Goal: Use online tool/utility: Utilize a website feature to perform a specific function

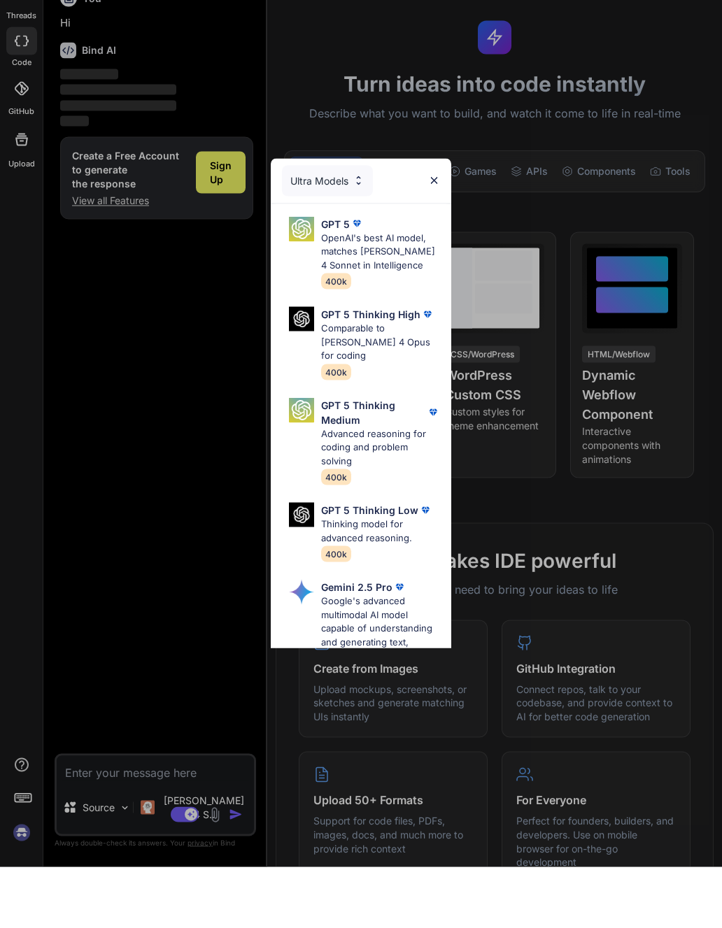
scroll to position [31, 0]
click at [377, 368] on p "GPT 5 Thinking High" at bounding box center [370, 375] width 99 height 15
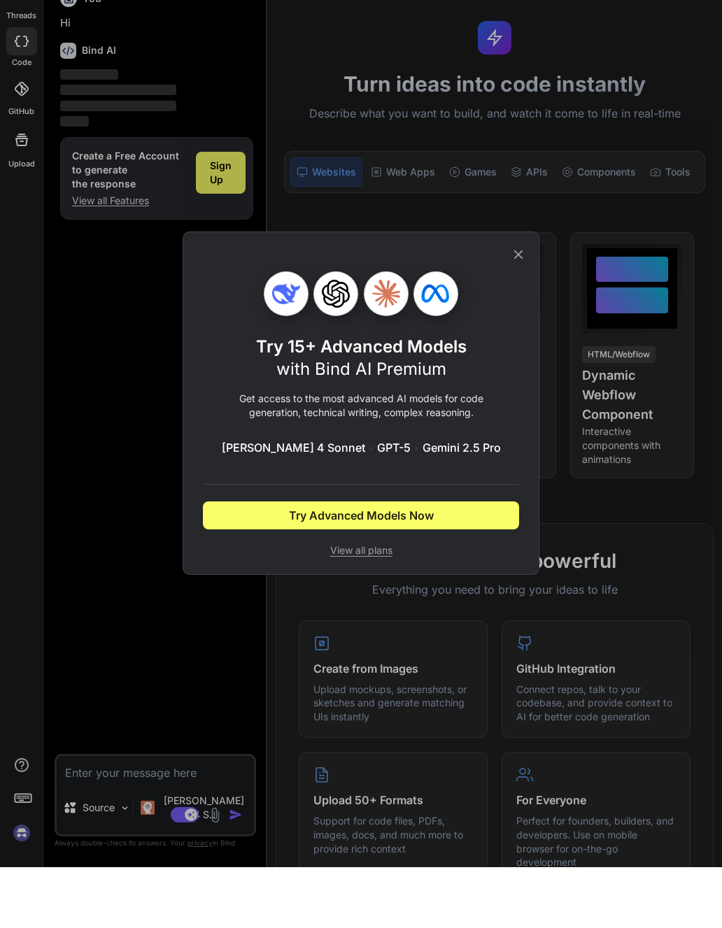
click at [521, 311] on icon at bounding box center [518, 315] width 9 height 9
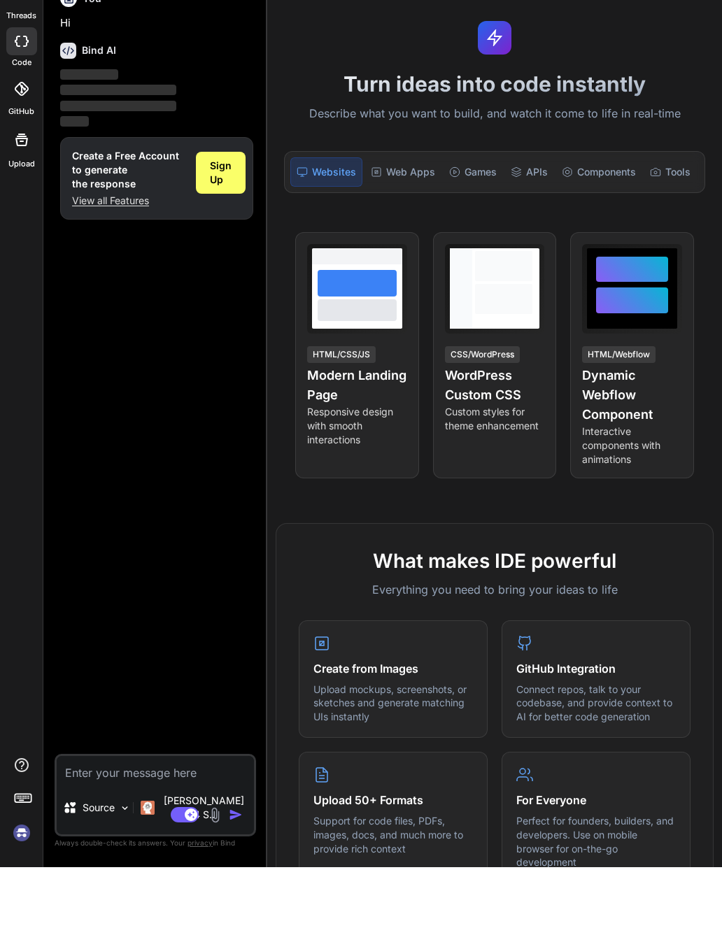
click at [23, 882] on img at bounding box center [22, 894] width 24 height 24
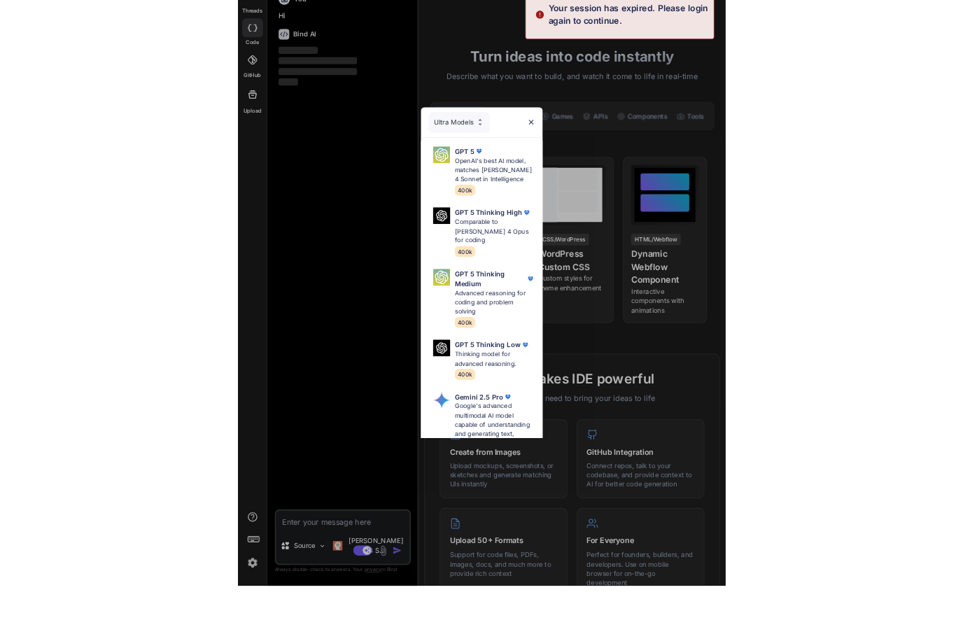
scroll to position [61, 0]
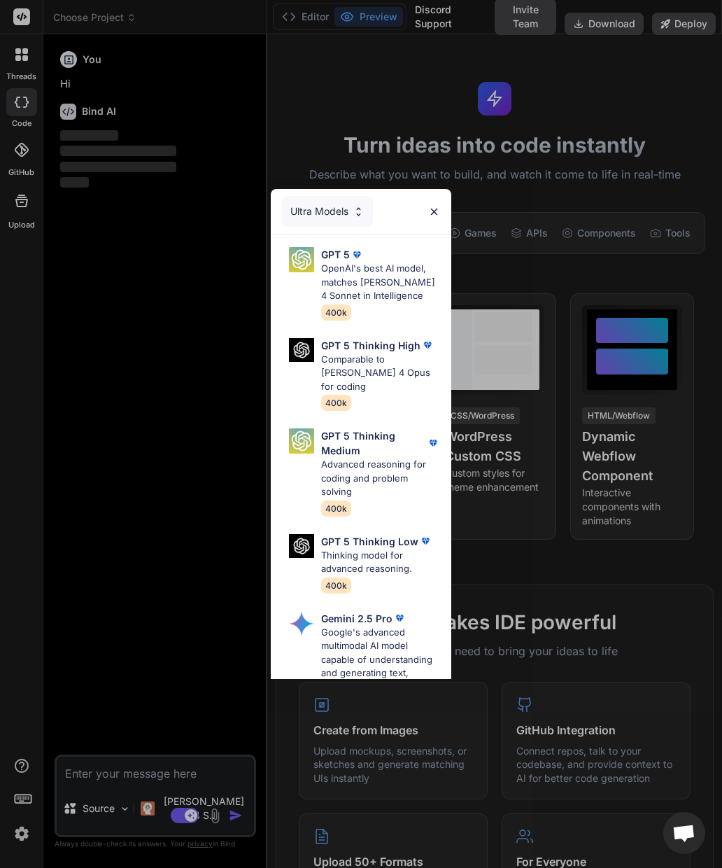
click at [446, 208] on div "Ultra Models" at bounding box center [361, 211] width 181 height 45
click at [431, 209] on img at bounding box center [434, 212] width 12 height 12
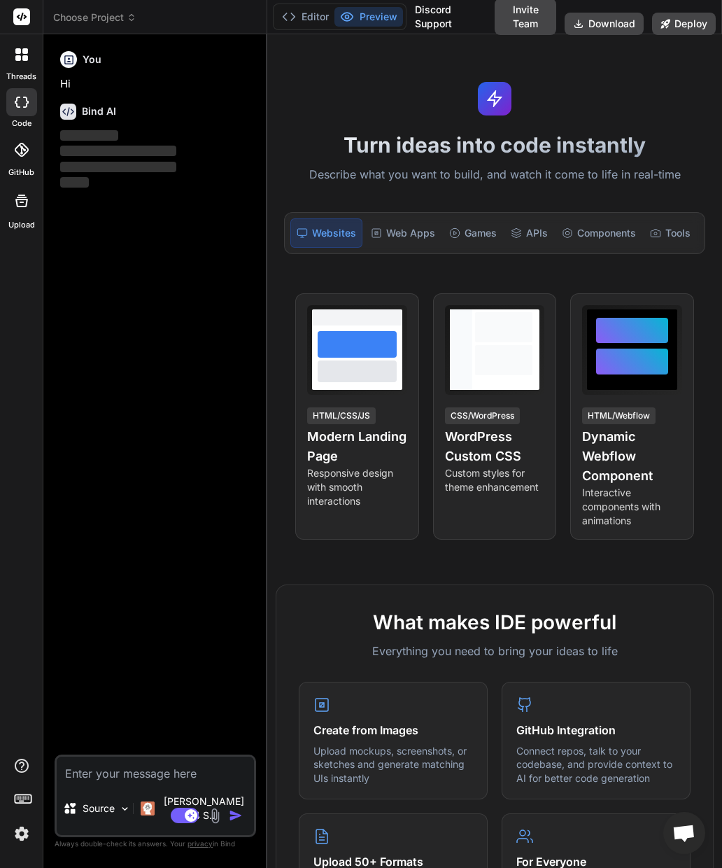
click at [17, 839] on img at bounding box center [22, 833] width 24 height 24
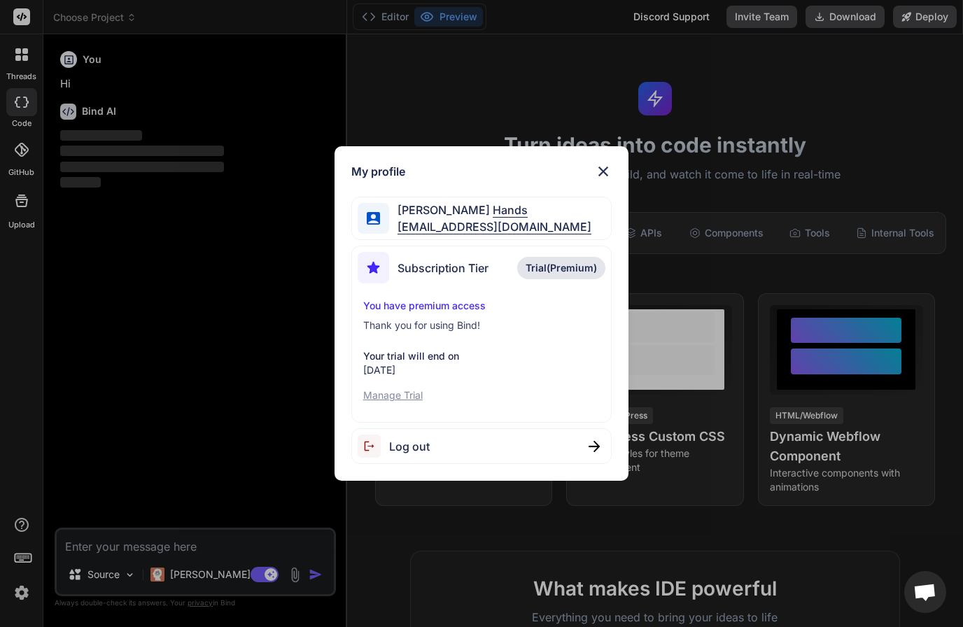
scroll to position [0, 0]
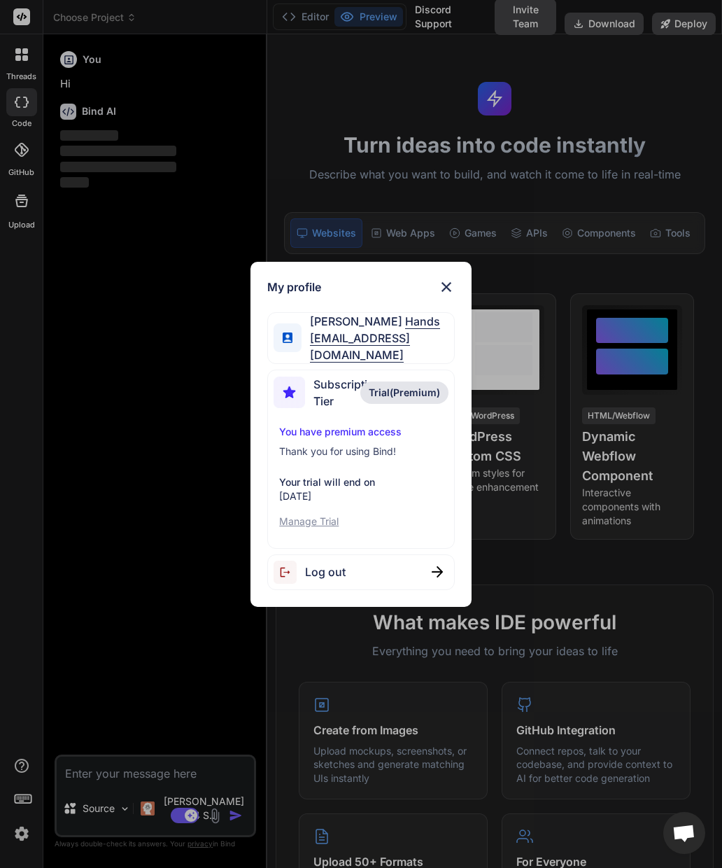
type textarea "x"
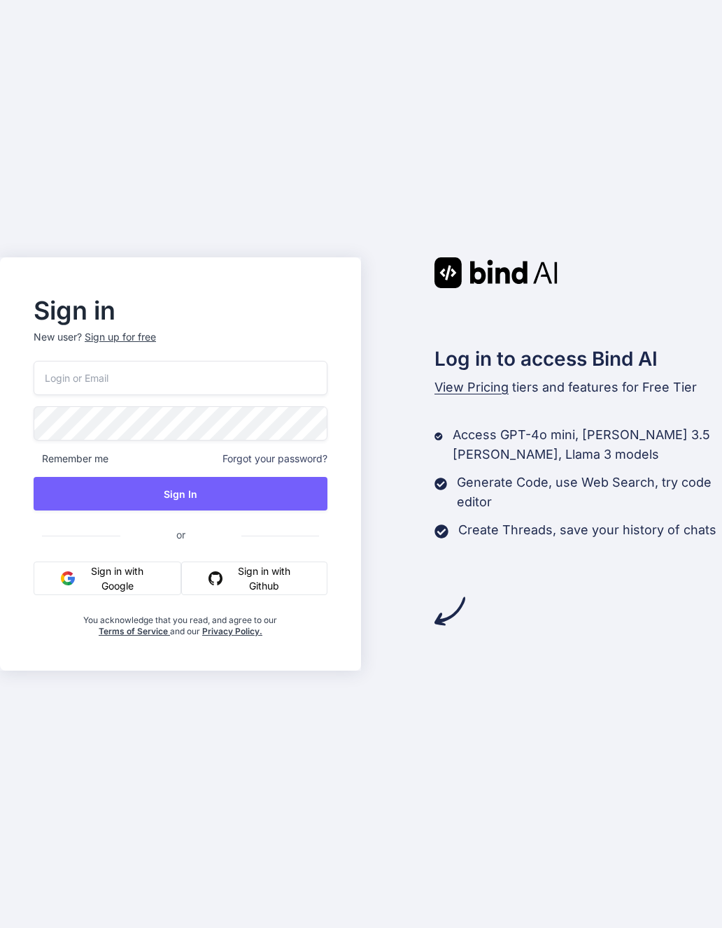
click at [119, 595] on button "Sign in with Google" at bounding box center [108, 579] width 148 height 34
